Goal: Learn about a topic: Learn about a topic

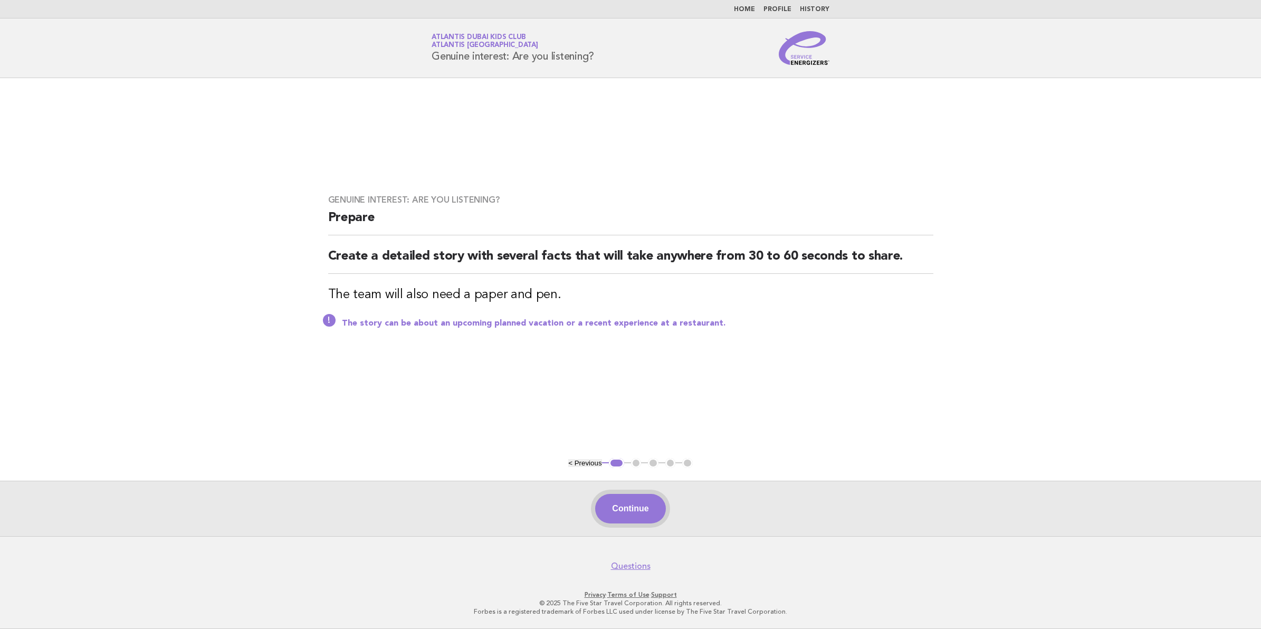
click at [609, 514] on button "Continue" at bounding box center [630, 509] width 70 height 30
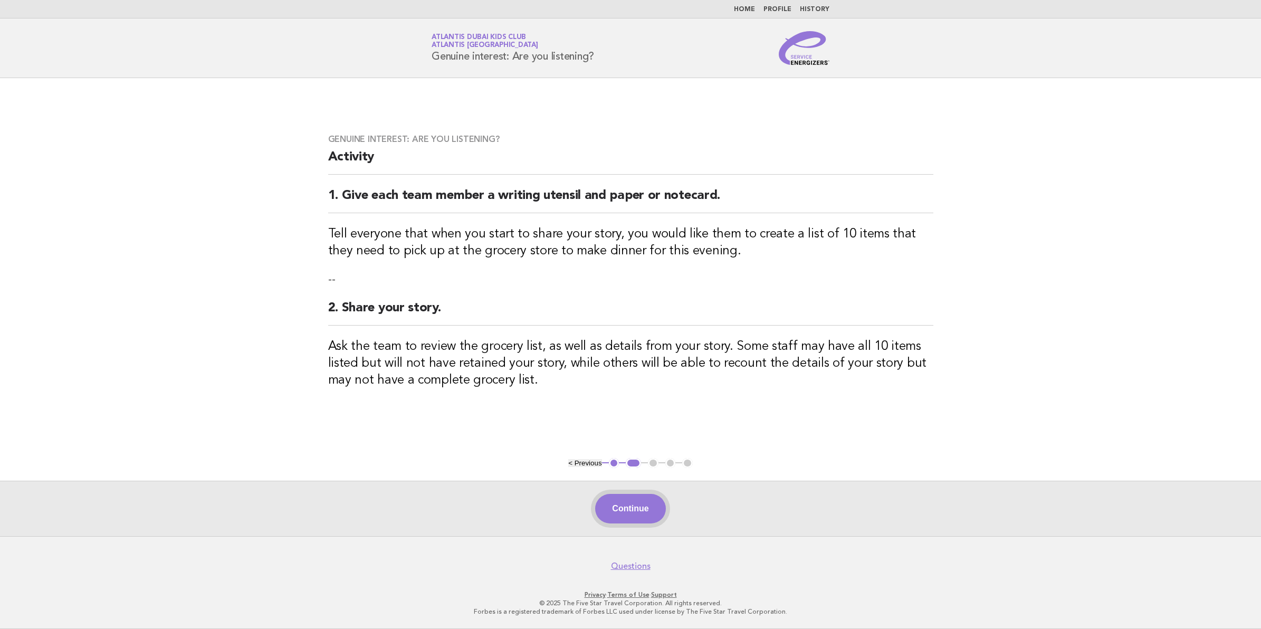
click at [629, 508] on button "Continue" at bounding box center [630, 509] width 70 height 30
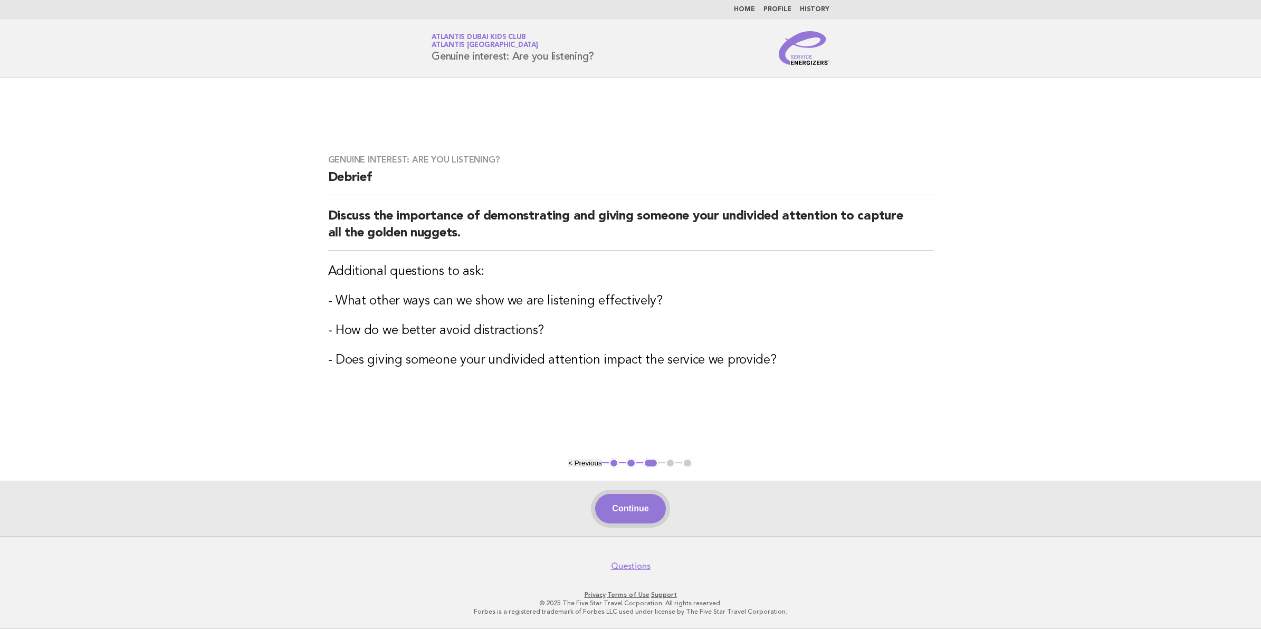
click at [621, 513] on button "Continue" at bounding box center [630, 509] width 70 height 30
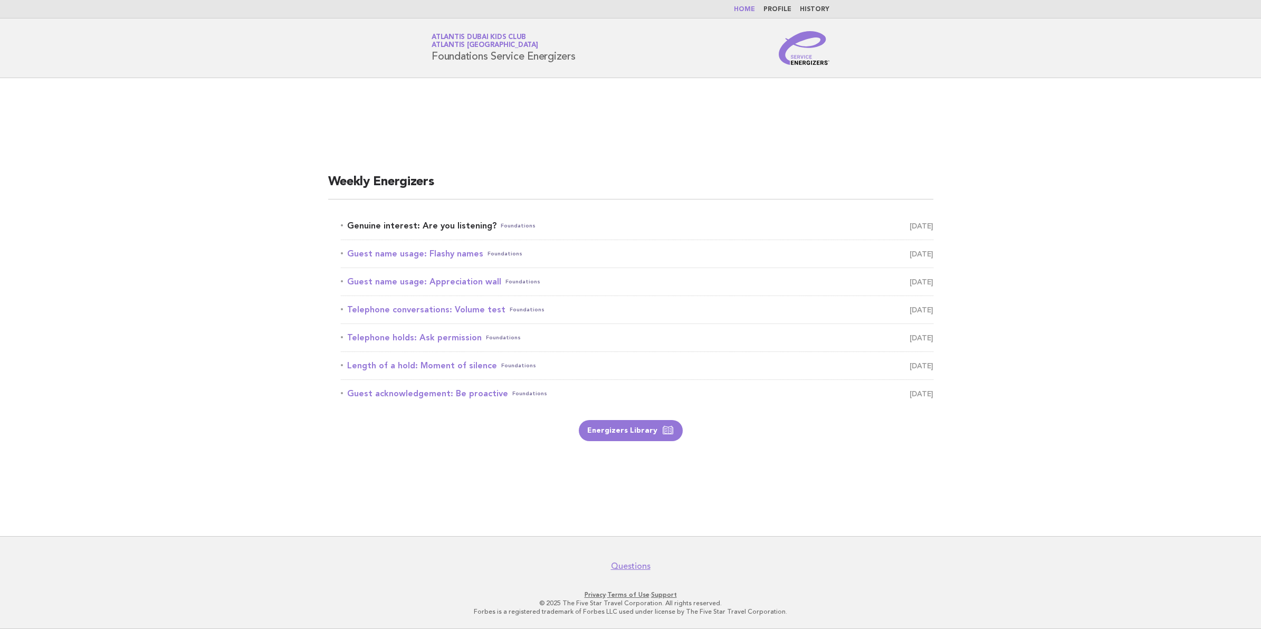
click at [444, 222] on link "Genuine interest: Are you listening? Foundations August 16" at bounding box center [637, 225] width 592 height 15
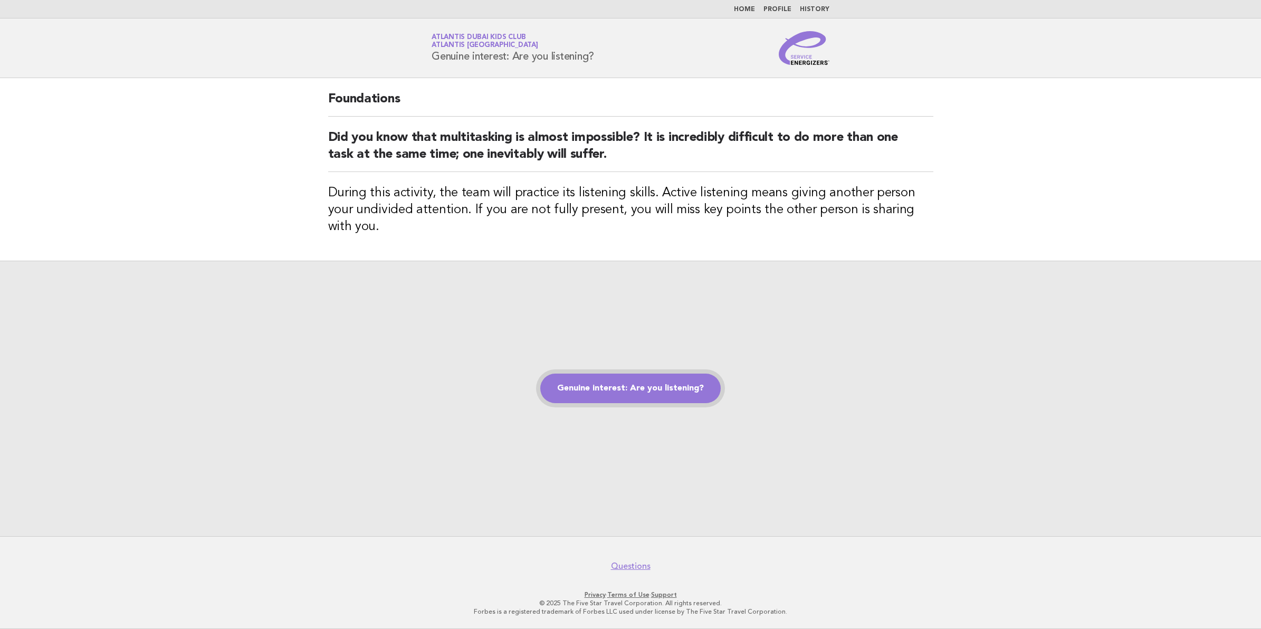
click at [666, 389] on link "Genuine interest: Are you listening?" at bounding box center [630, 388] width 180 height 30
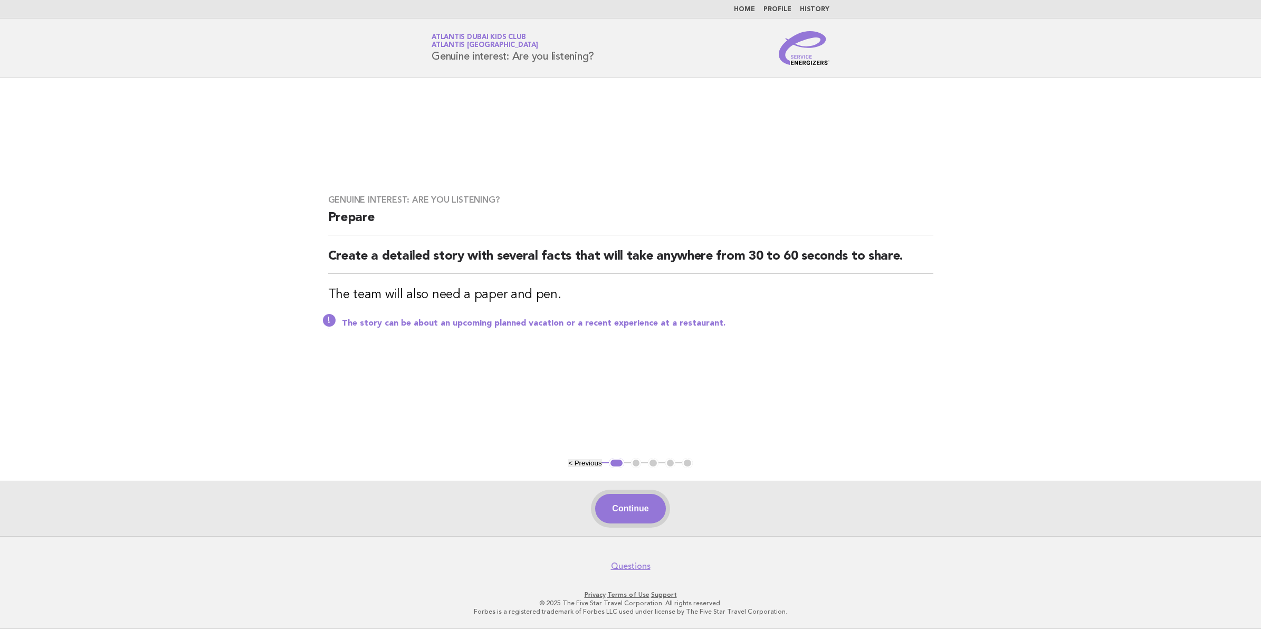
click at [637, 528] on div "Continue" at bounding box center [630, 508] width 1261 height 55
click at [634, 512] on button "Continue" at bounding box center [630, 509] width 70 height 30
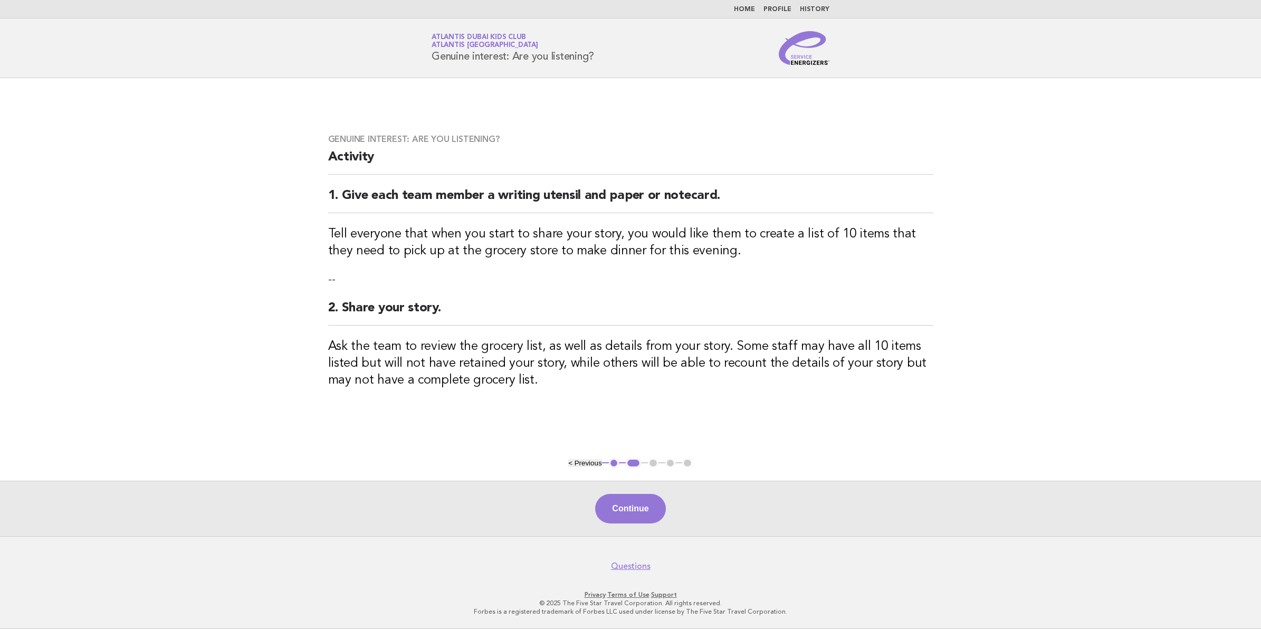
click at [634, 512] on button "Continue" at bounding box center [630, 509] width 70 height 30
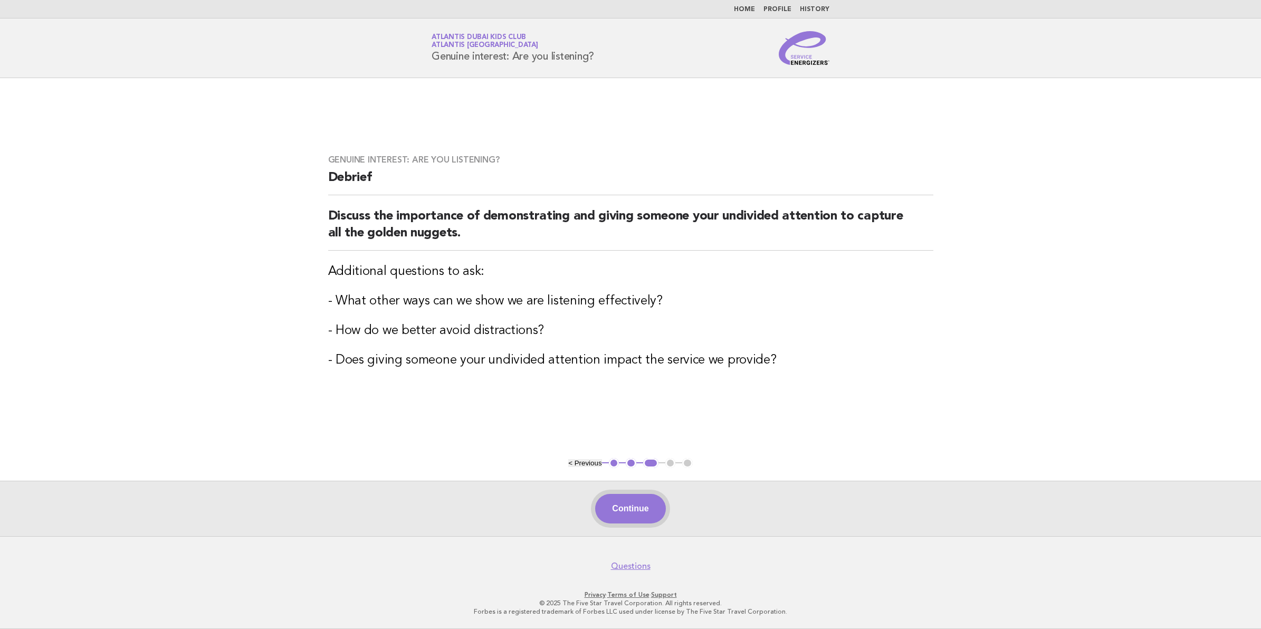
click at [656, 505] on button "Continue" at bounding box center [630, 509] width 70 height 30
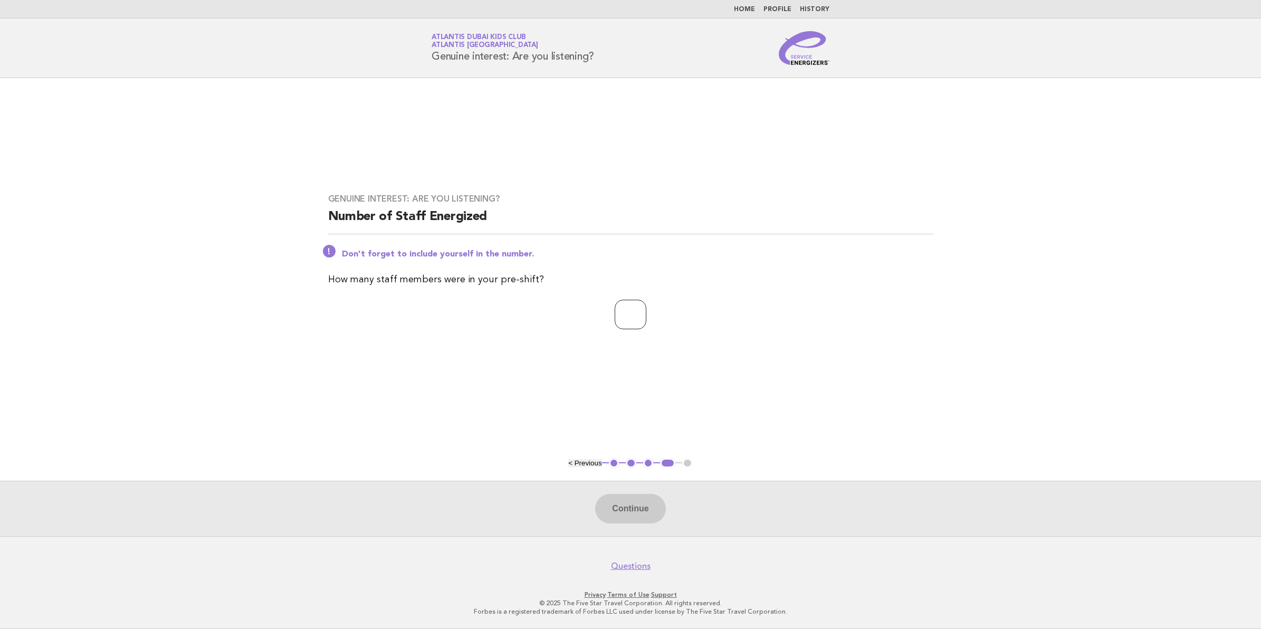
click at [626, 317] on input "number" at bounding box center [631, 315] width 32 height 30
type input "**"
click at [639, 502] on button "Continue" at bounding box center [630, 509] width 70 height 30
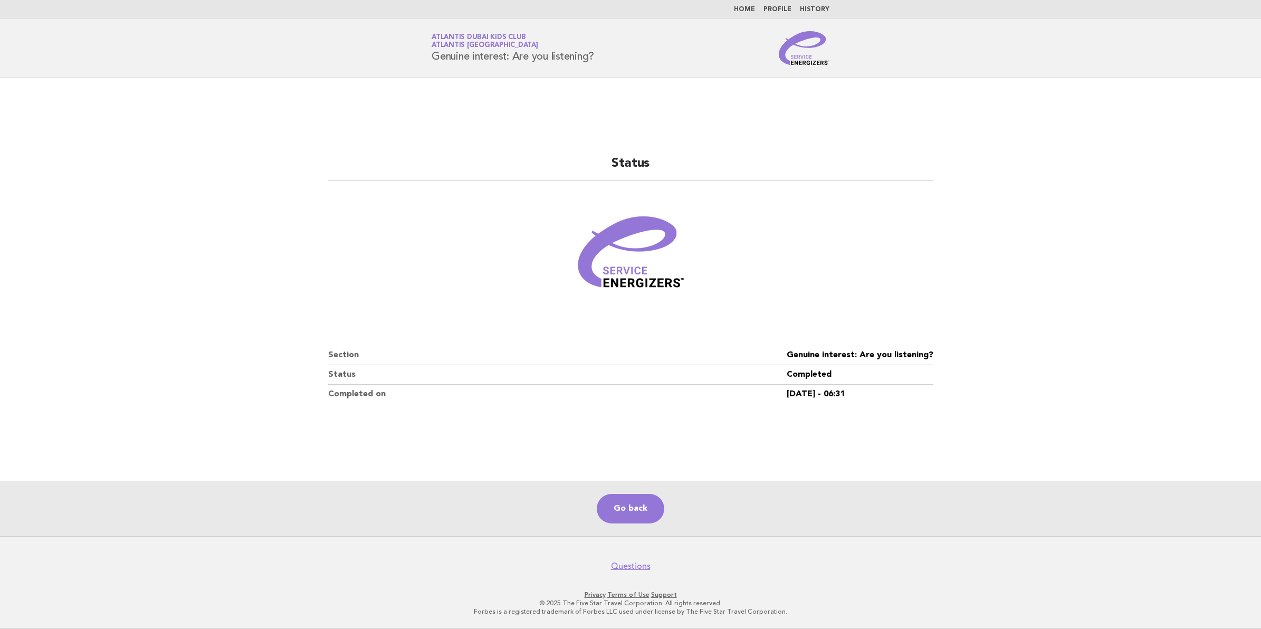
drag, startPoint x: 98, startPoint y: 141, endPoint x: 114, endPoint y: 112, distance: 33.6
click at [98, 141] on main "Status Section Genuine interest: Are you listening? Status Completed Completed …" at bounding box center [630, 307] width 1261 height 458
